Goal: Transaction & Acquisition: Purchase product/service

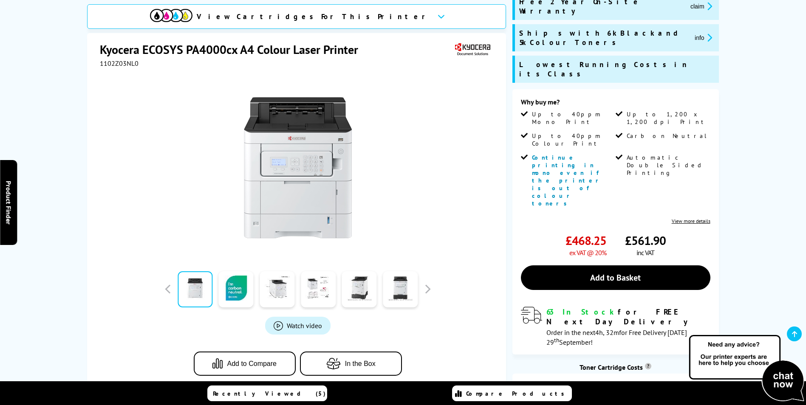
scroll to position [127, 0]
click at [241, 280] on link at bounding box center [236, 289] width 35 height 36
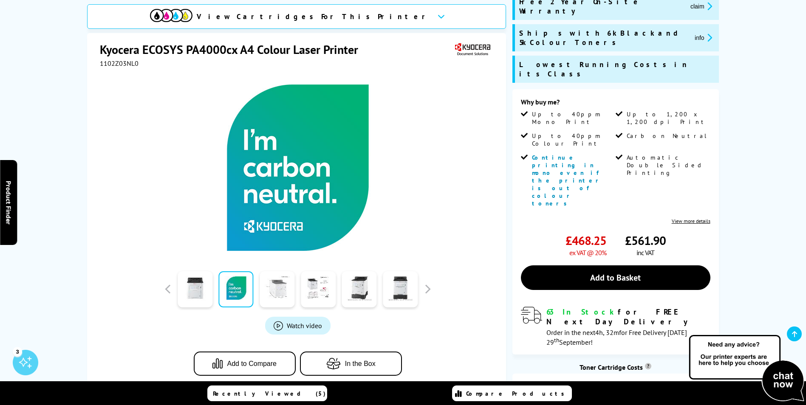
click at [271, 273] on link at bounding box center [277, 289] width 35 height 36
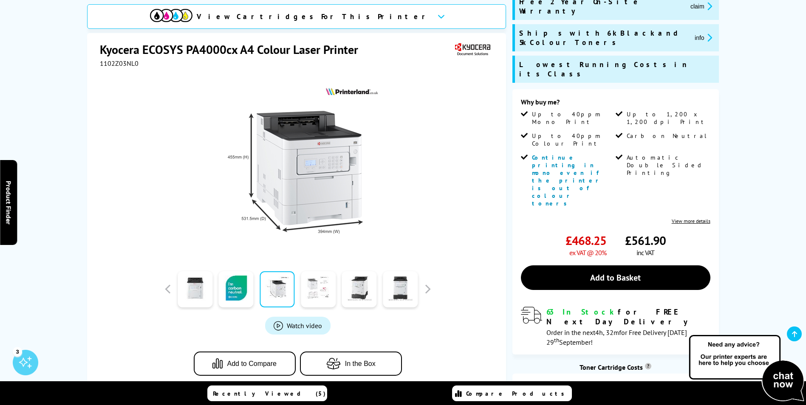
click at [320, 280] on link at bounding box center [318, 289] width 35 height 36
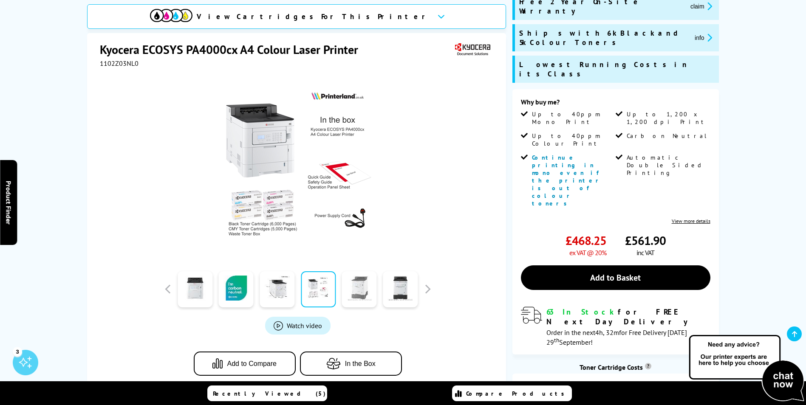
click at [357, 287] on link at bounding box center [359, 289] width 35 height 36
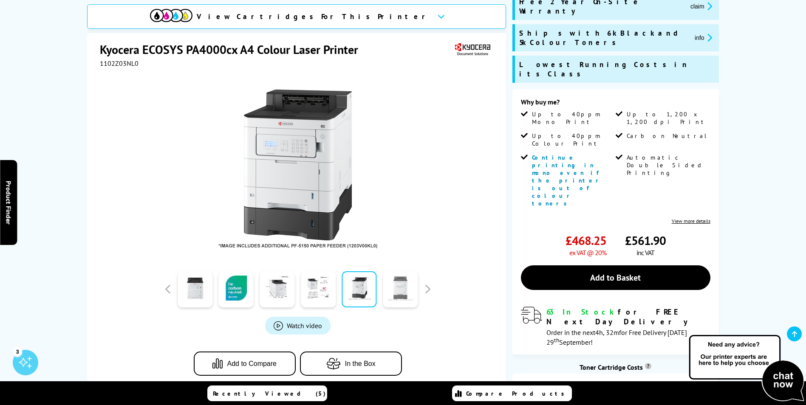
click at [404, 285] on link at bounding box center [400, 289] width 35 height 36
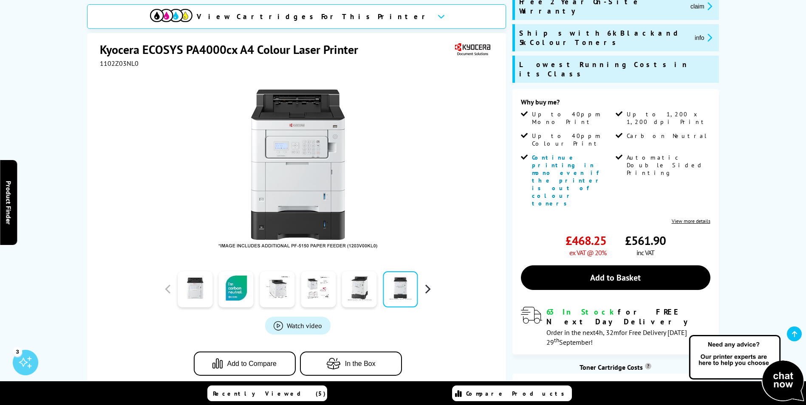
click at [429, 283] on button "button" at bounding box center [427, 289] width 13 height 13
click at [333, 282] on link at bounding box center [318, 289] width 35 height 36
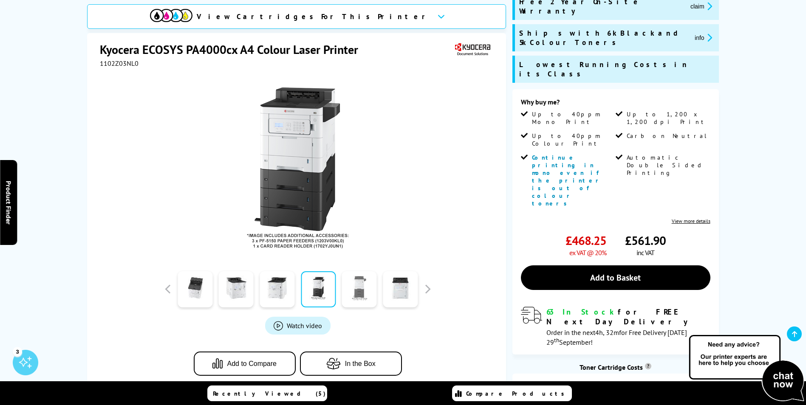
click at [361, 279] on link at bounding box center [359, 289] width 35 height 36
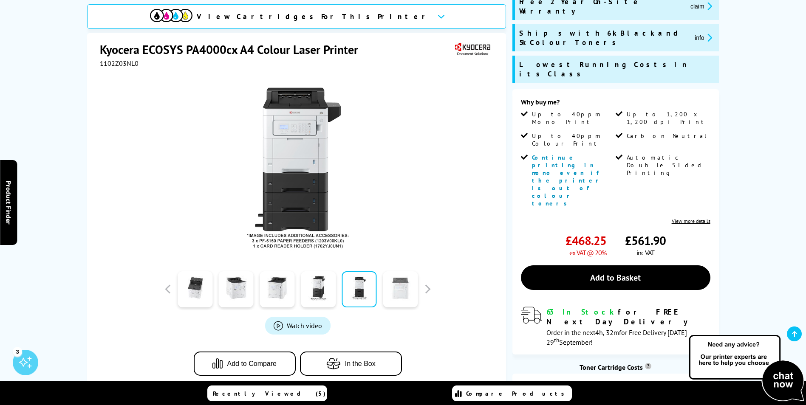
click at [392, 277] on link at bounding box center [400, 289] width 35 height 36
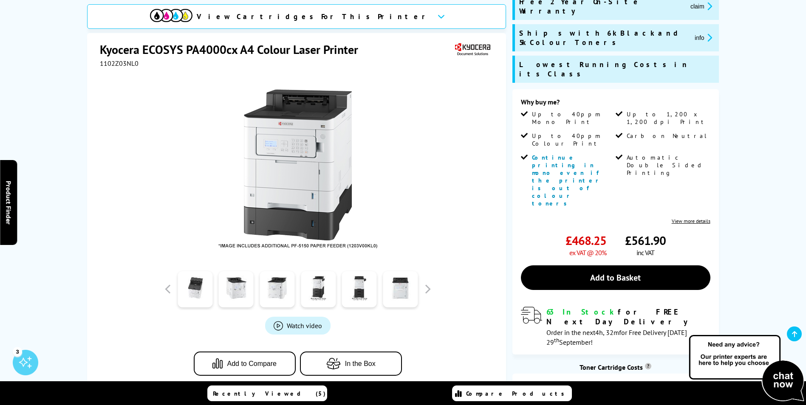
scroll to position [0, 0]
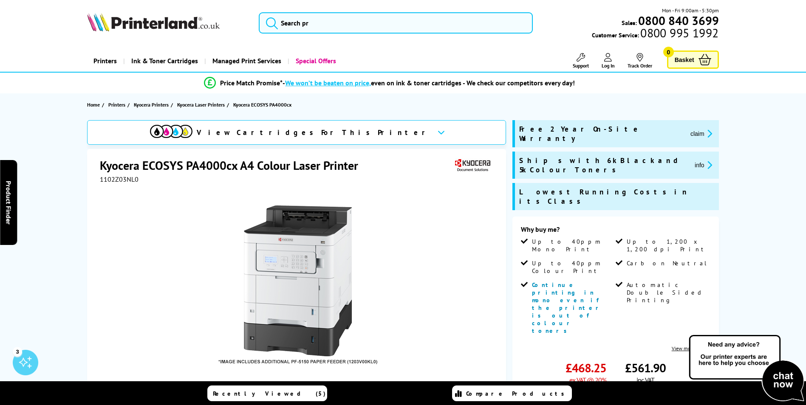
click at [341, 131] on span "View Cartridges For This Printer" at bounding box center [314, 132] width 234 height 9
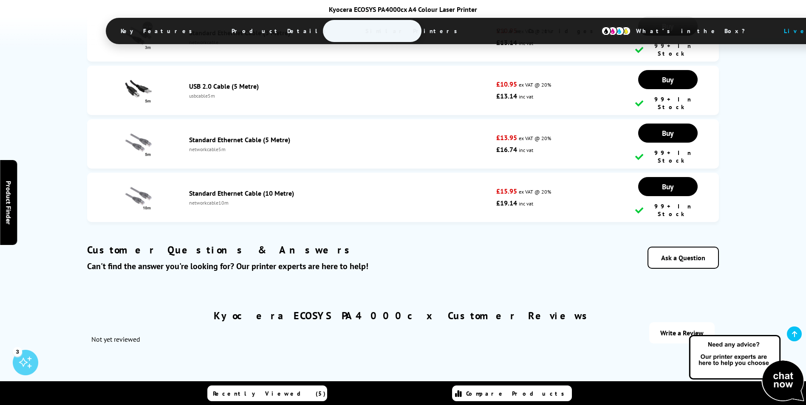
scroll to position [4346, 0]
